Goal: Information Seeking & Learning: Learn about a topic

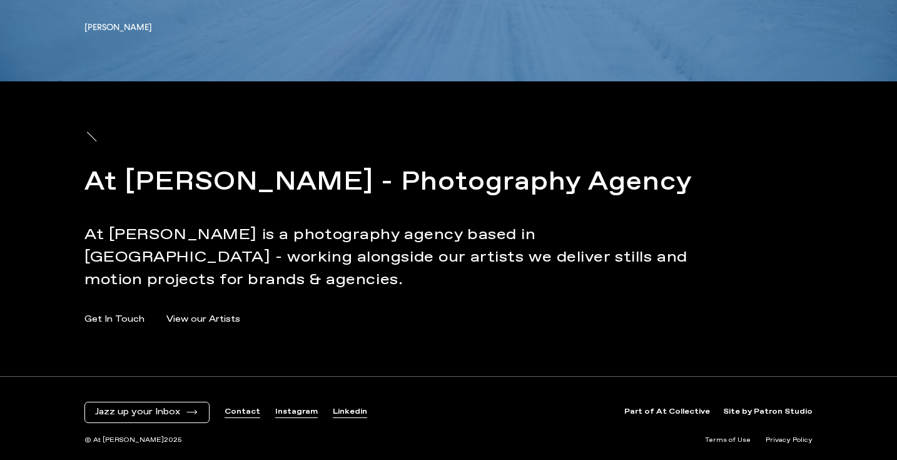
scroll to position [4288, 0]
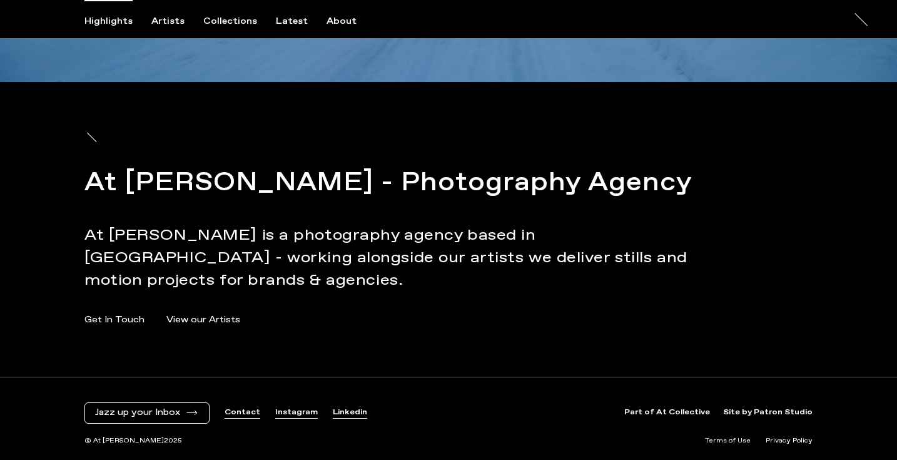
click at [126, 148] on div "At [PERSON_NAME] - Photography Agency At [PERSON_NAME] is a photography agency …" at bounding box center [448, 229] width 728 height 295
click at [166, 21] on div "Artists" at bounding box center [167, 21] width 33 height 11
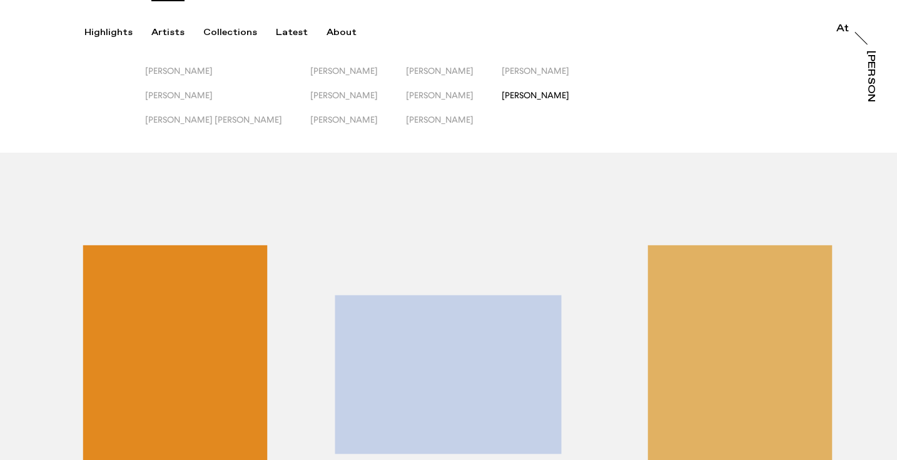
click at [502, 96] on span "[PERSON_NAME]" at bounding box center [536, 95] width 68 height 10
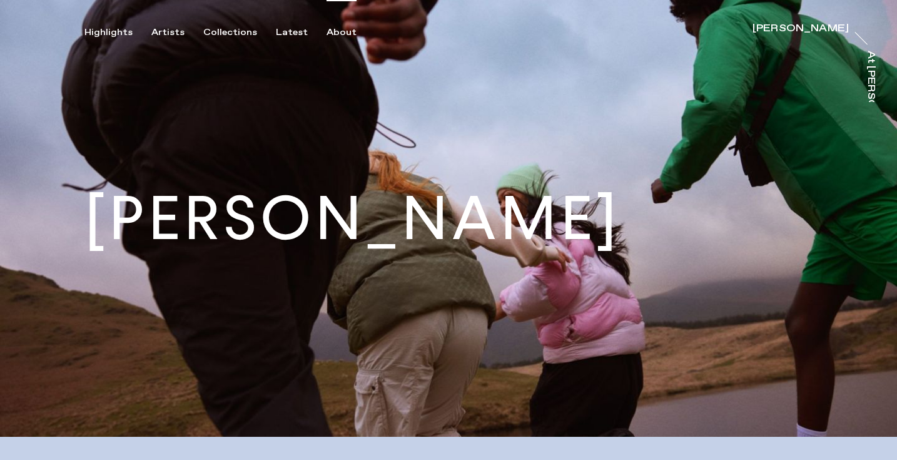
click at [329, 34] on div "About" at bounding box center [342, 32] width 30 height 11
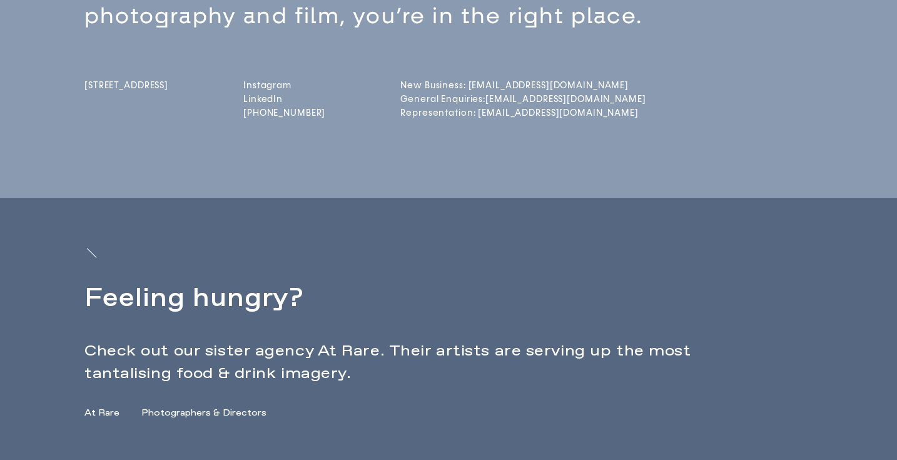
scroll to position [446, 0]
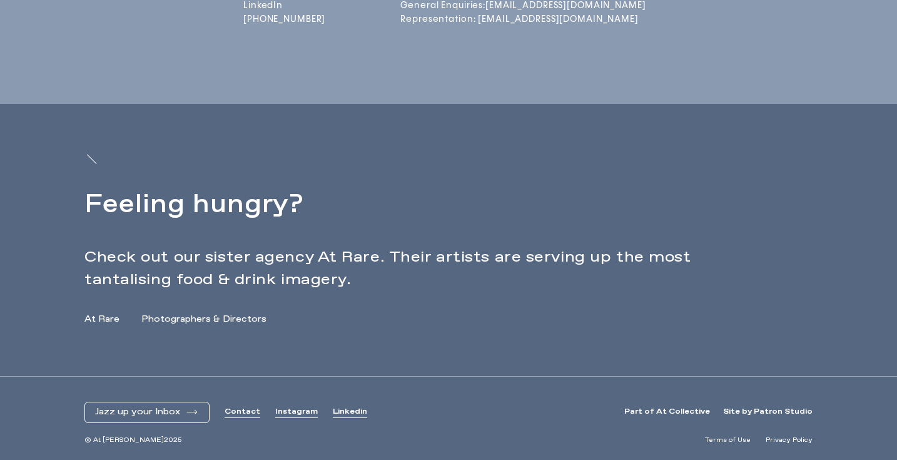
click at [105, 317] on link "At Rare" at bounding box center [101, 319] width 35 height 13
